Goal: Contribute content

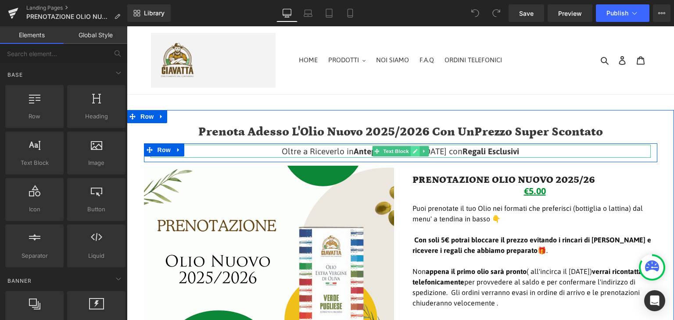
click at [410, 154] on link at bounding box center [414, 151] width 9 height 11
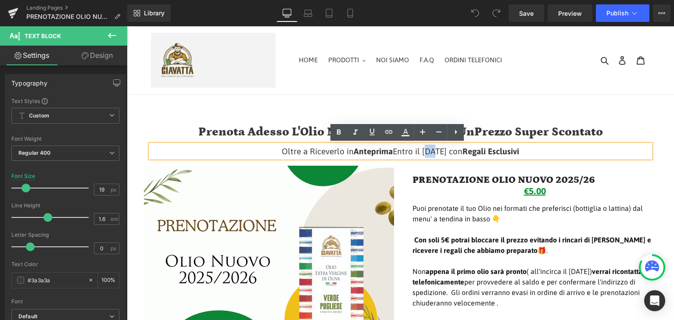
drag, startPoint x: 398, startPoint y: 152, endPoint x: 404, endPoint y: 151, distance: 5.3
click at [404, 151] on p "Oltre a Riceverlo in Anteprima Entro il [DATE] con Regali Esclusivi" at bounding box center [400, 151] width 500 height 13
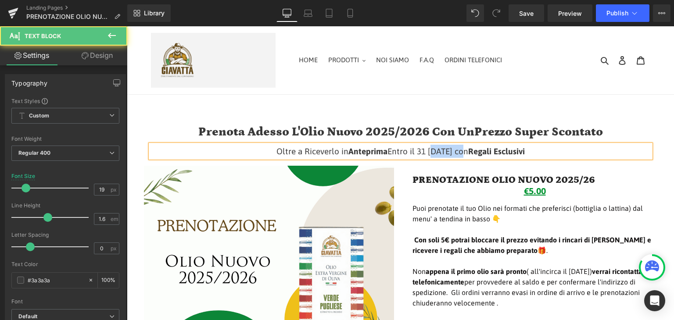
drag, startPoint x: 409, startPoint y: 151, endPoint x: 444, endPoint y: 149, distance: 34.8
click at [444, 149] on p "Oltre a Riceverlo in Anteprima Entro il 31 [DATE] con Regali Esclusivi" at bounding box center [400, 151] width 500 height 13
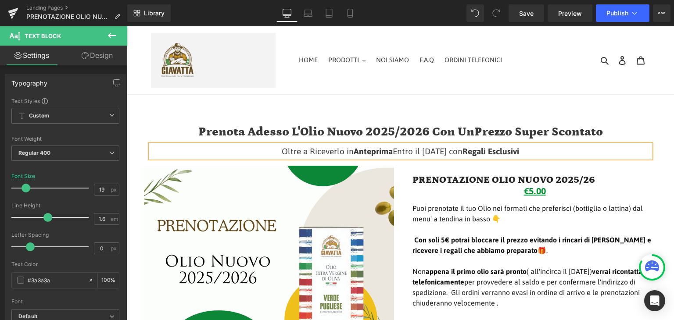
click at [540, 161] on div "Oltre a Riceverlo in Anteprima Entro il [DATE] con Regali Esclusivi Text Block …" at bounding box center [400, 152] width 513 height 19
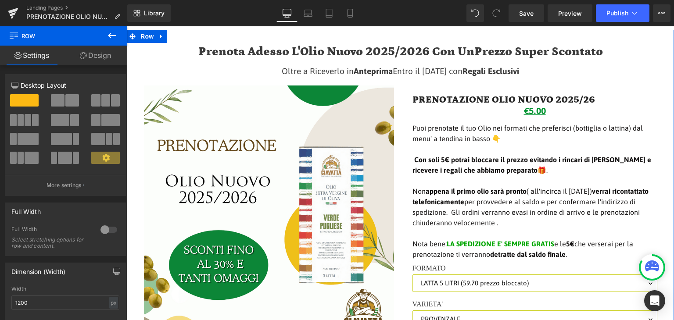
scroll to position [132, 0]
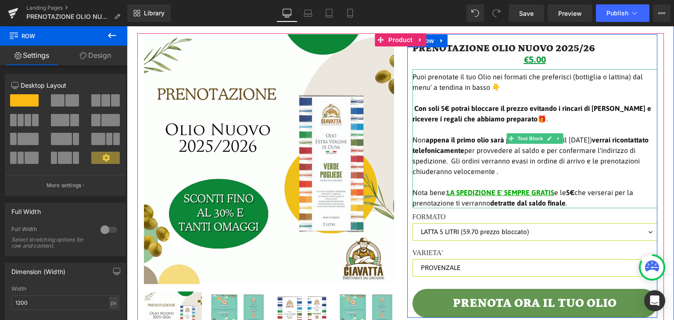
click at [501, 118] on span "Con soli 5€ potrai bloccare il prezzo evitando i rincari di [PERSON_NAME] e ric…" at bounding box center [531, 113] width 239 height 18
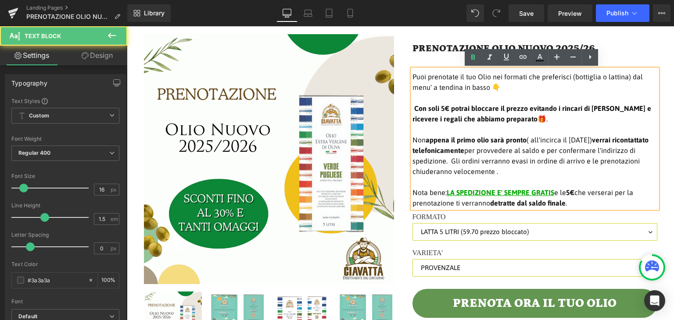
click at [500, 150] on span "Non appena il primo olio sarà pronto ( all'incirca il [DATE]) verrai ricontatta…" at bounding box center [530, 155] width 236 height 39
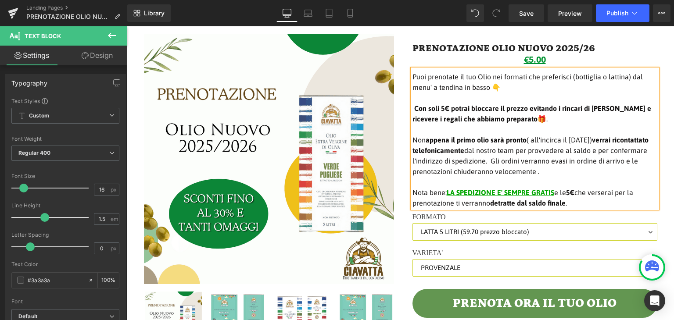
click at [563, 172] on span "Non appena il primo olio sarà pronto ( all'incirca il [DATE]) verrai ricontatta…" at bounding box center [530, 155] width 236 height 39
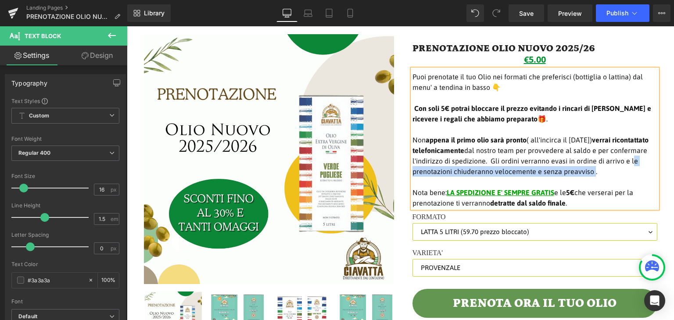
drag, startPoint x: 434, startPoint y: 171, endPoint x: 619, endPoint y: 169, distance: 185.1
click at [619, 169] on span "Non appena il primo olio sarà pronto ( all'incirca il [DATE]) verrai ricontatta…" at bounding box center [530, 155] width 236 height 39
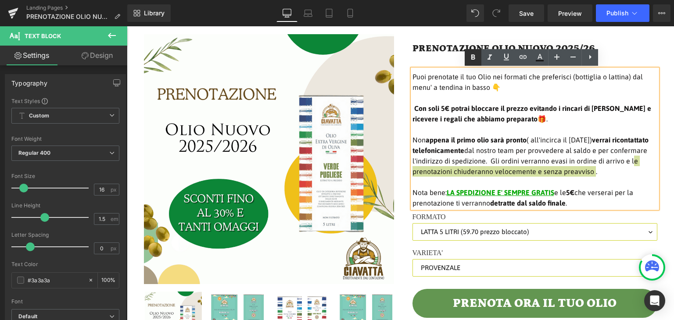
click at [472, 58] on icon at bounding box center [473, 56] width 4 height 5
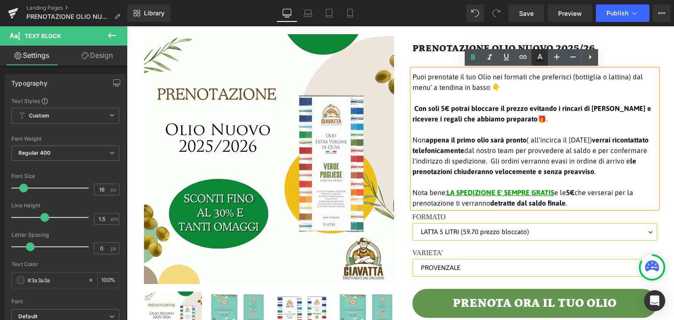
click at [540, 60] on icon at bounding box center [540, 60] width 8 height 1
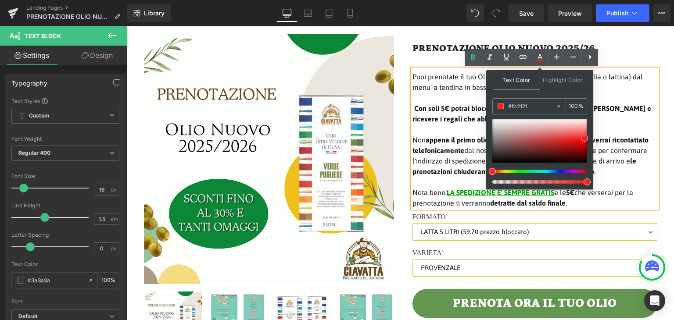
drag, startPoint x: 499, startPoint y: 158, endPoint x: 586, endPoint y: 137, distance: 89.8
click at [586, 137] on span at bounding box center [584, 138] width 7 height 7
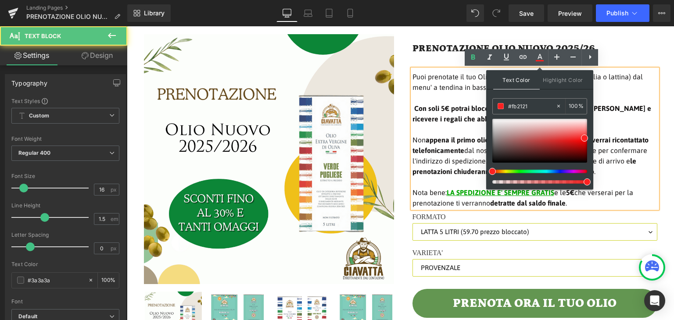
click at [635, 167] on p "Non appena il primo olio sarà pronto ( all'incirca il [DATE]) verrai ricontatta…" at bounding box center [534, 156] width 245 height 42
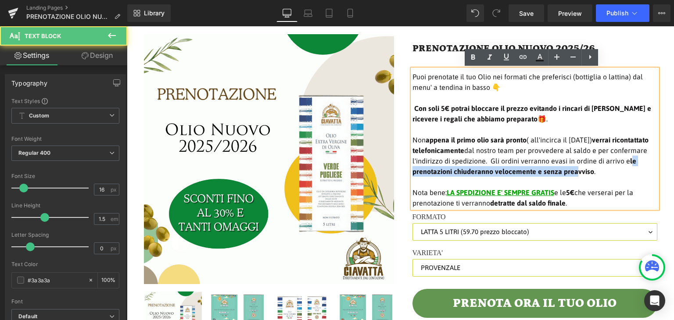
drag, startPoint x: 435, startPoint y: 171, endPoint x: 604, endPoint y: 175, distance: 168.5
click at [604, 175] on strong "le prenotazioni chiuderanno velocemente e senza preavviso" at bounding box center [524, 166] width 224 height 18
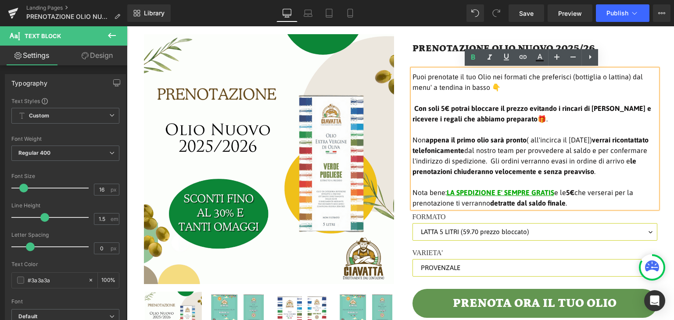
click at [426, 189] on span "Nota bene:" at bounding box center [429, 193] width 34 height 8
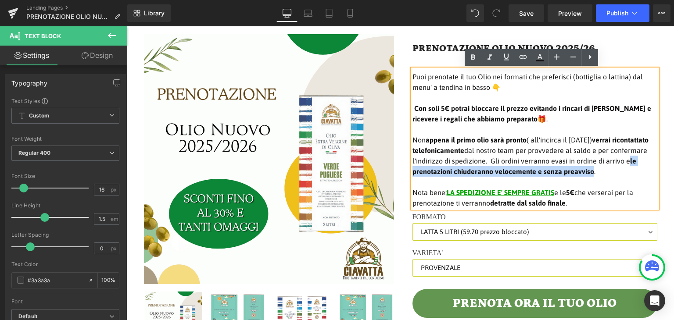
drag, startPoint x: 438, startPoint y: 172, endPoint x: 618, endPoint y: 170, distance: 180.3
click at [618, 170] on span "Non appena il primo olio sarà pronto ( all'incirca il [DATE]) verrai ricontatta…" at bounding box center [530, 155] width 236 height 39
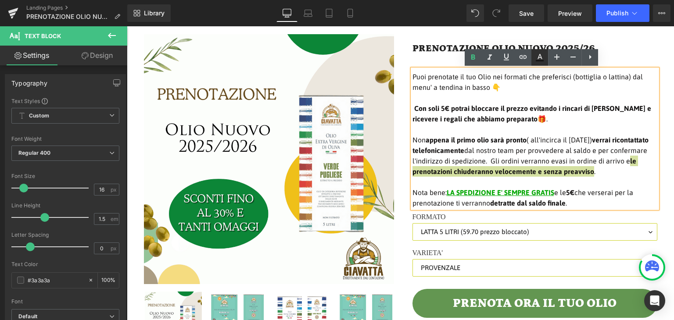
click at [543, 50] on link at bounding box center [539, 57] width 17 height 17
type input "#151313"
type input "100"
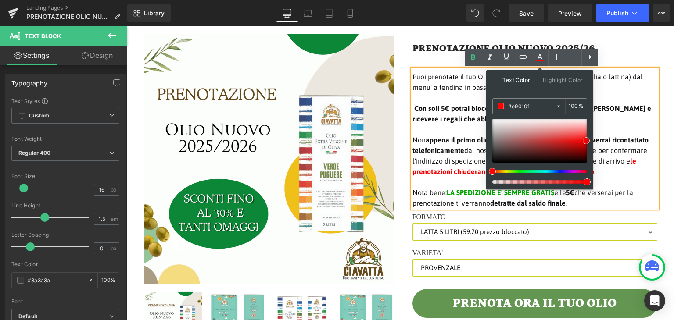
type input "#e40101"
drag, startPoint x: 499, startPoint y: 156, endPoint x: 588, endPoint y: 140, distance: 90.5
click at [588, 140] on span at bounding box center [586, 143] width 7 height 7
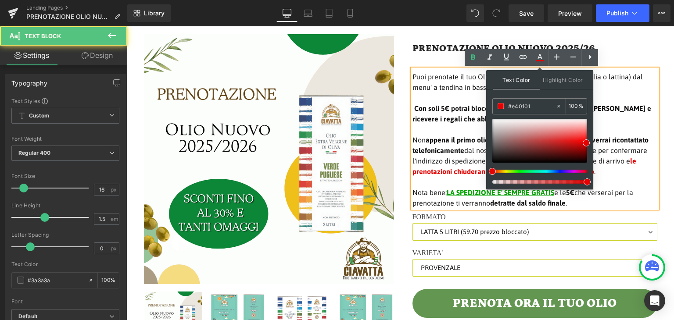
click at [649, 174] on p "Non appena il primo olio sarà pronto ( all'incirca il [DATE]) verrai ricontatta…" at bounding box center [534, 156] width 245 height 42
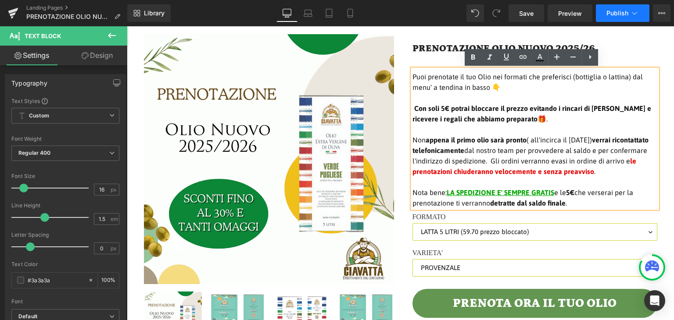
click at [625, 16] on span "Publish" at bounding box center [617, 13] width 22 height 7
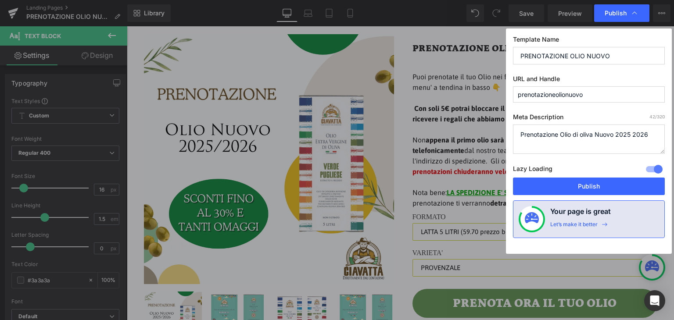
click at [519, 132] on textarea "Prenotazione Olio di oliva Nuovo 2025 2026" at bounding box center [589, 139] width 152 height 29
click at [581, 188] on button "Publish" at bounding box center [589, 187] width 152 height 18
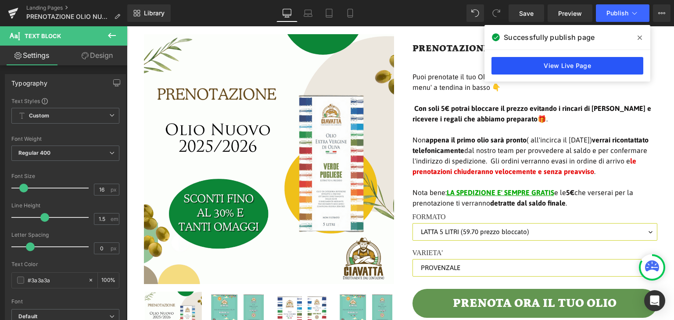
click at [580, 68] on link "View Live Page" at bounding box center [567, 66] width 152 height 18
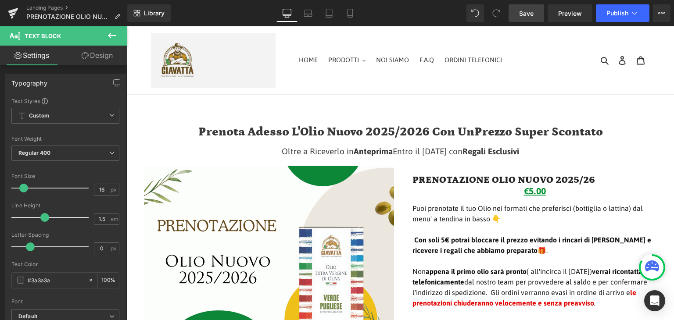
click at [529, 11] on span "Save" at bounding box center [526, 13] width 14 height 9
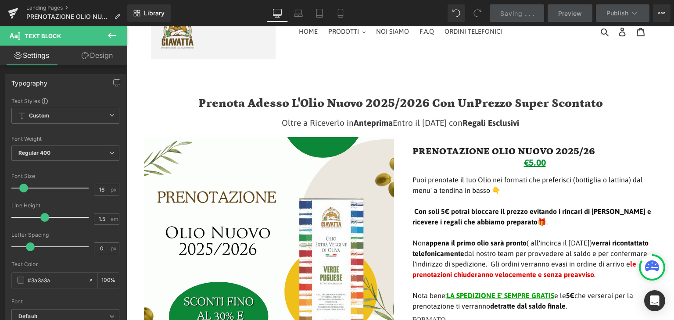
scroll to position [44, 0]
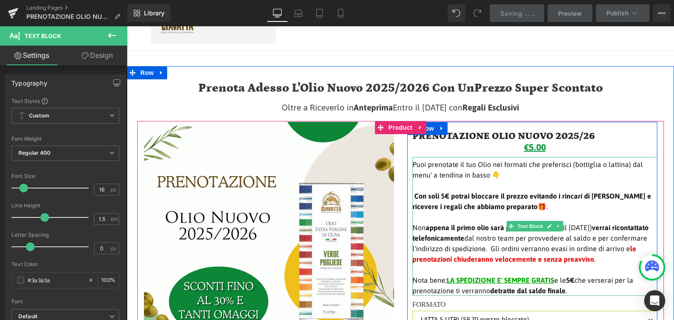
click at [523, 258] on strong "le prenotazioni chiuderanno velocemente e senza preavviso" at bounding box center [524, 254] width 224 height 18
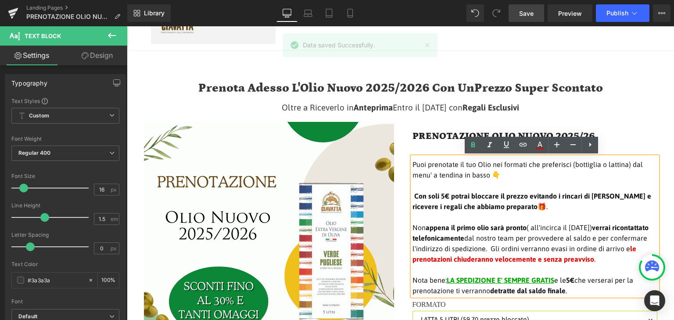
drag, startPoint x: 433, startPoint y: 258, endPoint x: 619, endPoint y: 255, distance: 186.5
click at [619, 255] on p "Non appena il primo olio sarà pronto ( all'incirca il [DATE]) verrai ricontatta…" at bounding box center [534, 243] width 245 height 42
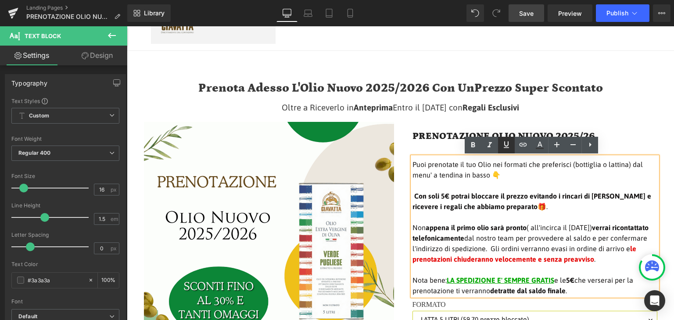
click at [508, 149] on icon at bounding box center [506, 145] width 11 height 11
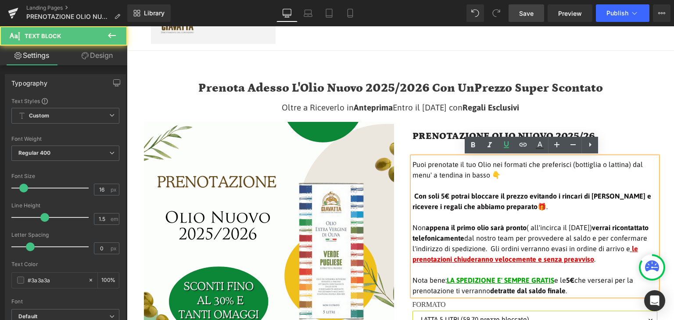
click at [630, 253] on span at bounding box center [631, 249] width 2 height 8
click at [434, 258] on strong "le prenotazioni chiuderanno velocemente e senza preavviso" at bounding box center [524, 254] width 225 height 18
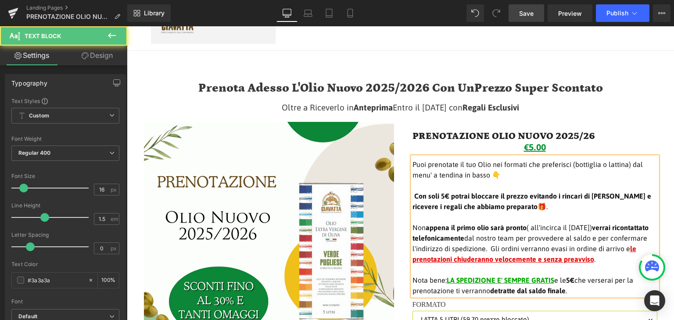
click at [490, 269] on p at bounding box center [534, 270] width 245 height 11
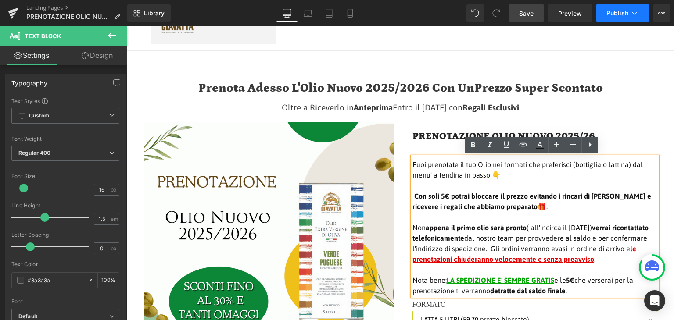
click at [632, 17] on icon at bounding box center [634, 13] width 9 height 9
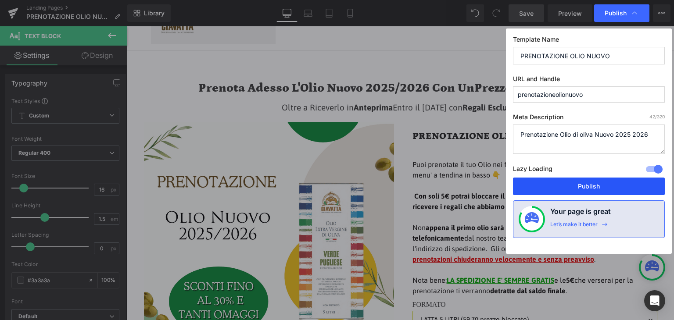
click at [588, 182] on button "Publish" at bounding box center [589, 187] width 152 height 18
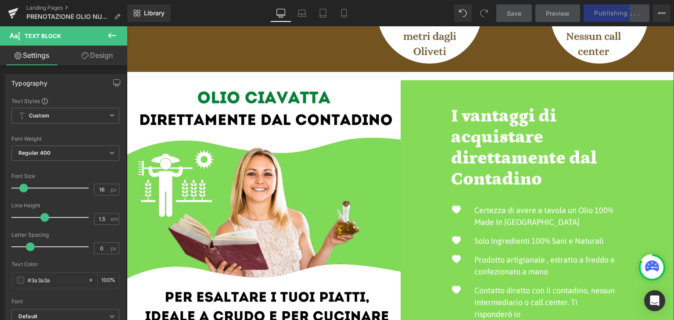
scroll to position [1097, 0]
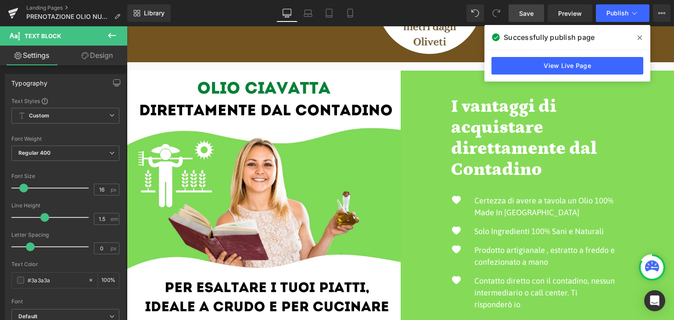
click at [635, 38] on span at bounding box center [640, 38] width 14 height 14
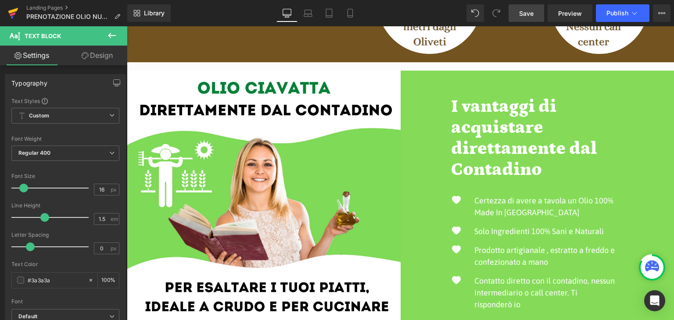
click at [10, 7] on icon at bounding box center [13, 13] width 11 height 22
